Goal: Task Accomplishment & Management: Manage account settings

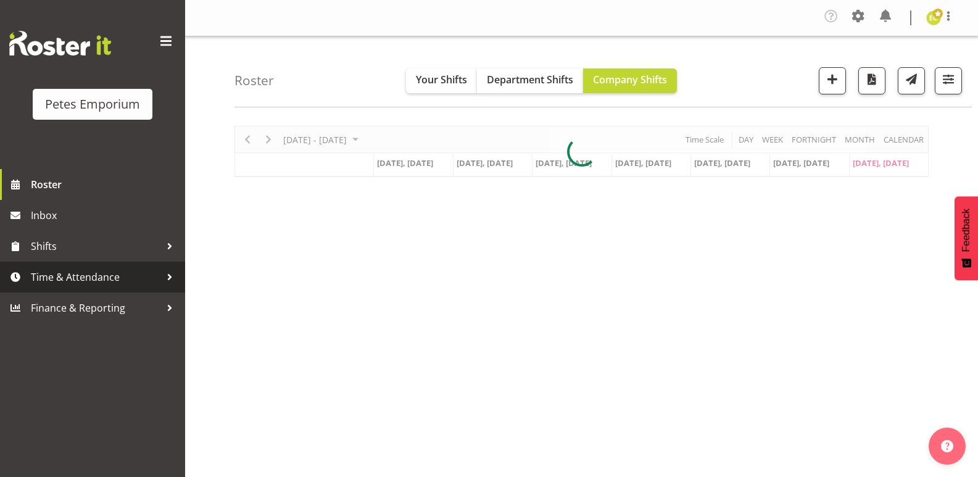
click at [110, 278] on span "Time & Attendance" at bounding box center [96, 277] width 130 height 19
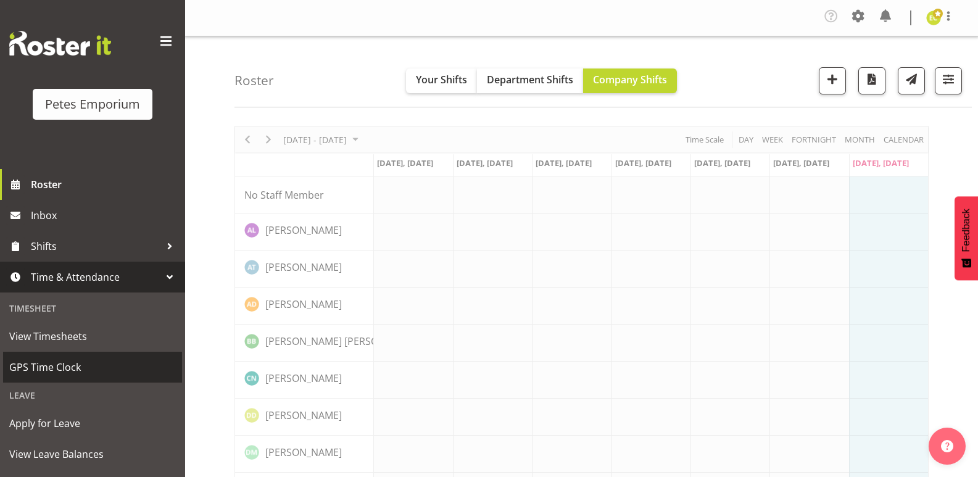
click at [87, 367] on span "GPS Time Clock" at bounding box center [92, 367] width 167 height 19
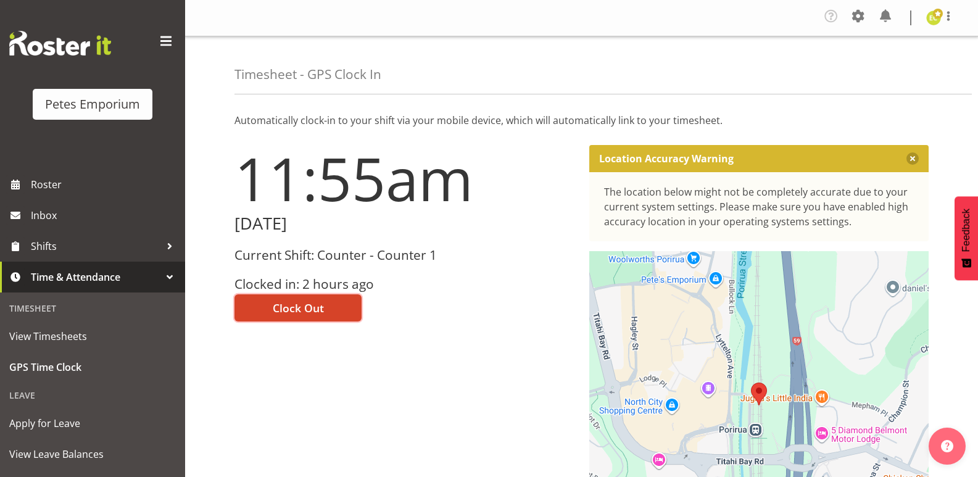
click at [311, 309] on span "Clock Out" at bounding box center [298, 308] width 51 height 16
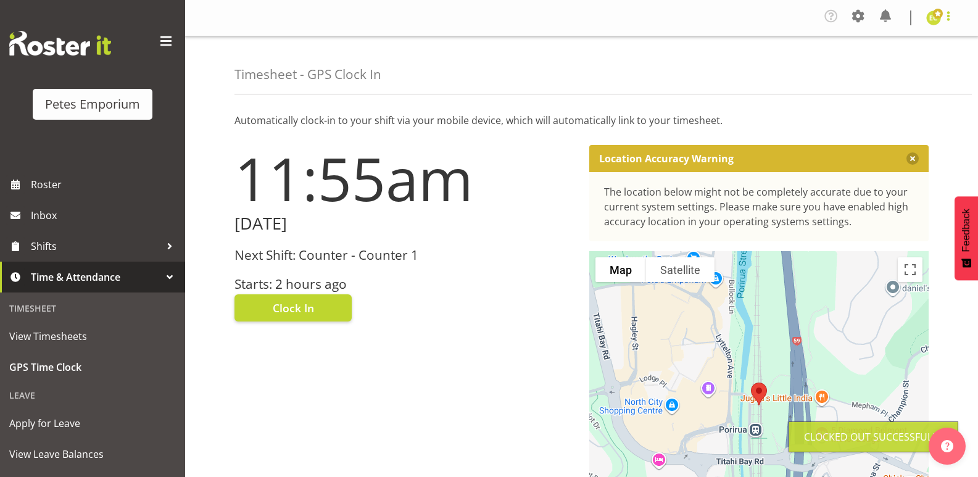
click at [948, 16] on span at bounding box center [948, 16] width 15 height 15
click at [887, 71] on link "Log Out" at bounding box center [896, 68] width 118 height 22
